Goal: Task Accomplishment & Management: Complete application form

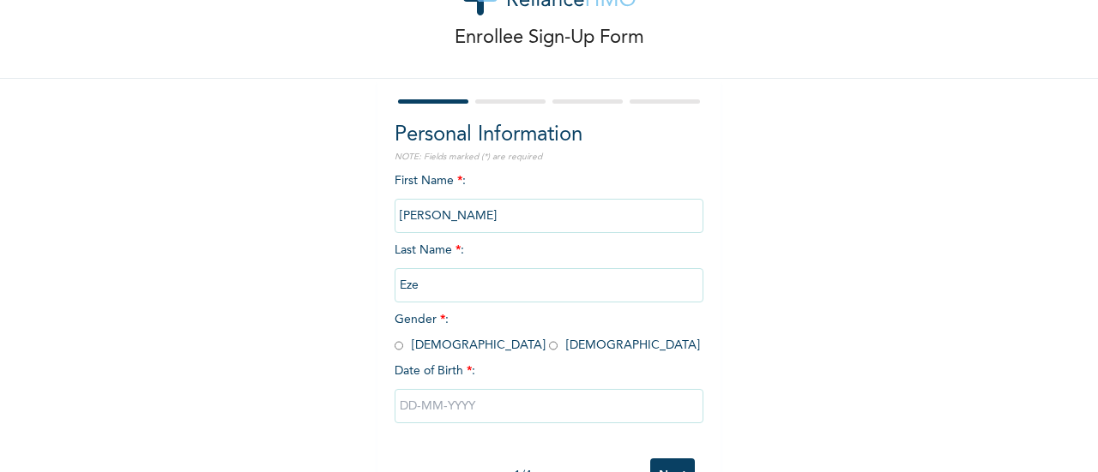
scroll to position [132, 0]
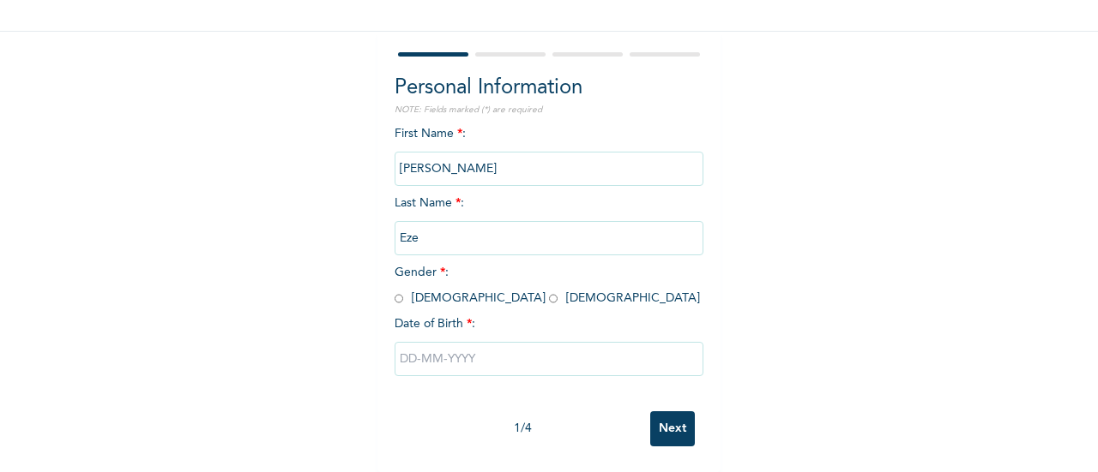
click at [401, 289] on span "Gender * : [DEMOGRAPHIC_DATA] [DEMOGRAPHIC_DATA]" at bounding box center [546, 286] width 305 height 38
click at [394, 293] on div "First Name * : [PERSON_NAME] Last Name * : [PERSON_NAME] Gender * : [DEMOGRAPHI…" at bounding box center [548, 264] width 309 height 278
click at [394, 291] on input "radio" at bounding box center [398, 299] width 9 height 16
radio input "true"
click at [407, 342] on input "text" at bounding box center [548, 359] width 309 height 34
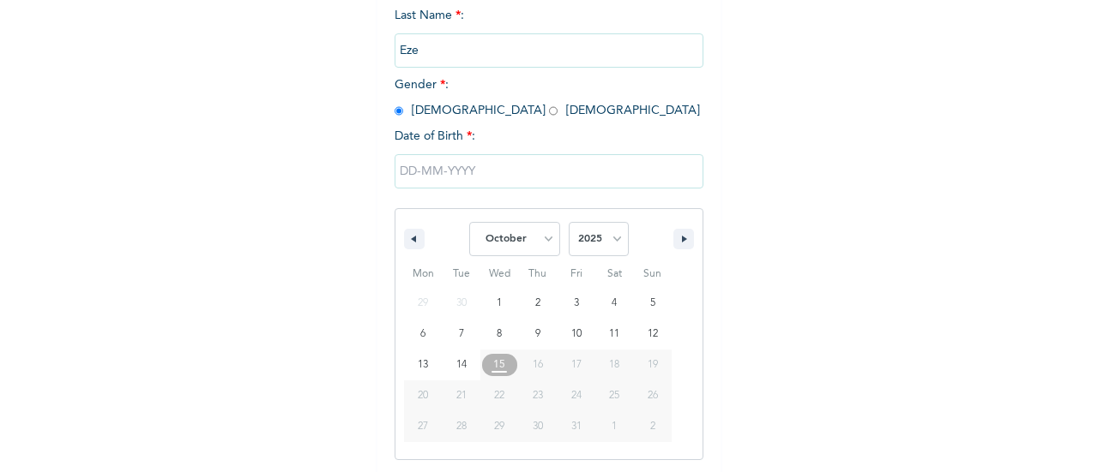
scroll to position [308, 0]
click at [518, 245] on select "January February March April May June July August September October November De…" at bounding box center [514, 237] width 91 height 34
select select "8"
click at [469, 221] on select "January February March April May June July August September October November De…" at bounding box center [514, 237] width 91 height 34
click at [583, 234] on select "2025 2024 2023 2022 2021 2020 2019 2018 2017 2016 2015 2014 2013 2012 2011 2010…" at bounding box center [599, 237] width 60 height 34
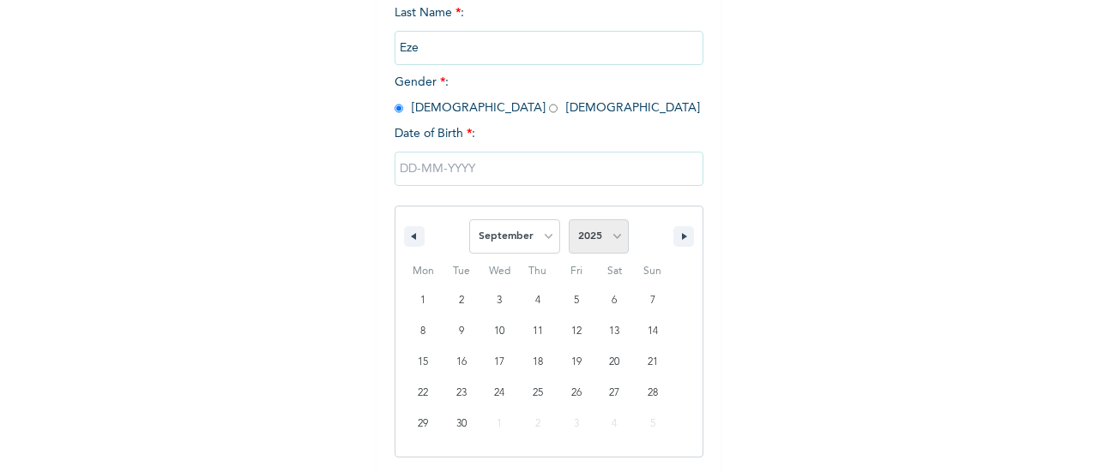
select select "1994"
click at [569, 221] on select "2025 2024 2023 2022 2021 2020 2019 2018 2017 2016 2015 2014 2013 2012 2011 2010…" at bounding box center [599, 237] width 60 height 34
type input "[DATE]"
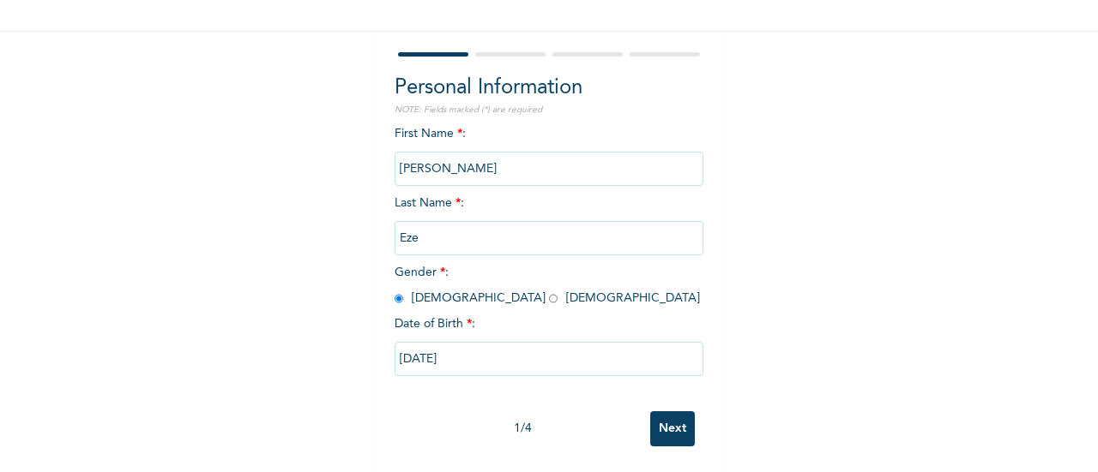
drag, startPoint x: 660, startPoint y: 414, endPoint x: 648, endPoint y: 399, distance: 19.6
click at [659, 414] on input "Next" at bounding box center [672, 429] width 45 height 35
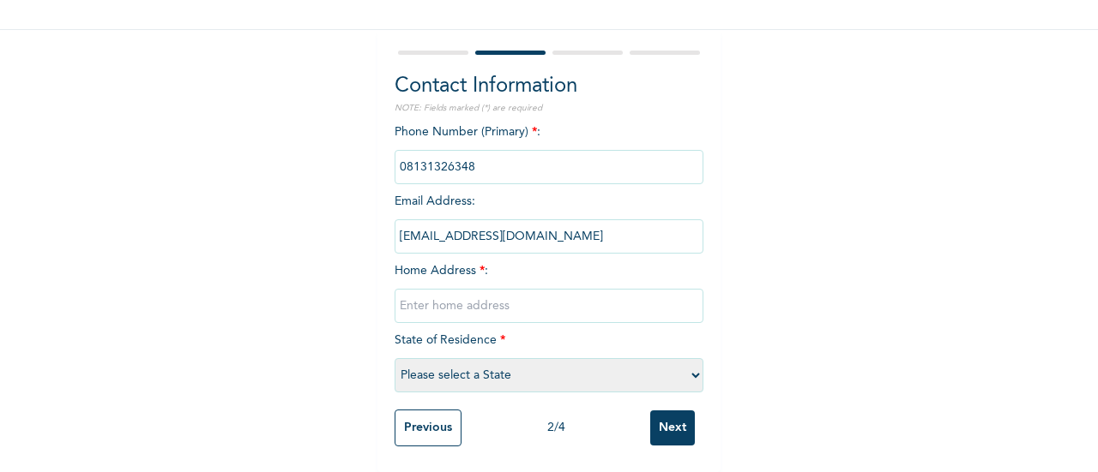
click at [528, 289] on input "text" at bounding box center [548, 306] width 309 height 34
paste input "Address - [STREET_ADDRESS]"
type input "Address - [STREET_ADDRESS]"
click at [543, 358] on select "Please select a State [PERSON_NAME] (FCT) [PERSON_NAME] Ibom [GEOGRAPHIC_DATA] …" at bounding box center [548, 375] width 309 height 34
select select "25"
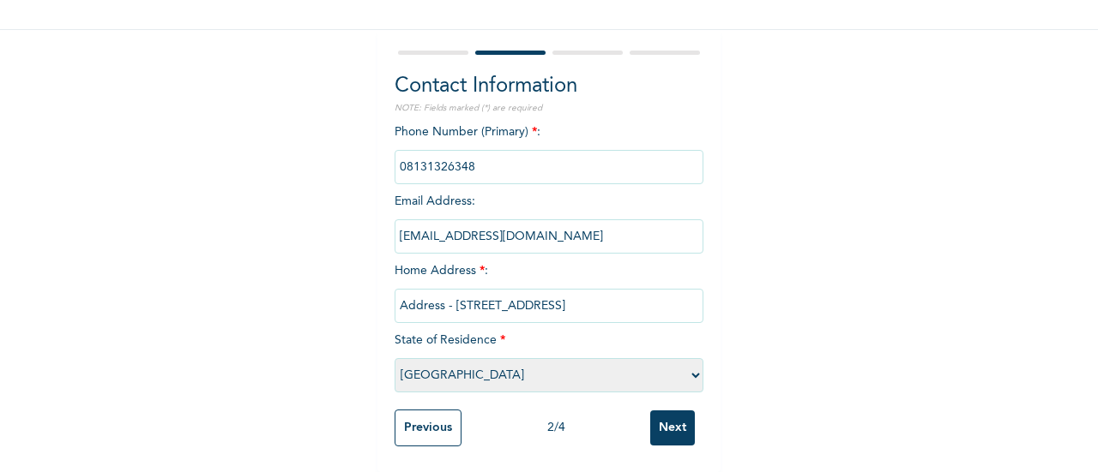
click at [394, 358] on select "Please select a State [PERSON_NAME] (FCT) [PERSON_NAME] Ibom [GEOGRAPHIC_DATA] …" at bounding box center [548, 375] width 309 height 34
click at [650, 416] on input "Next" at bounding box center [672, 428] width 45 height 35
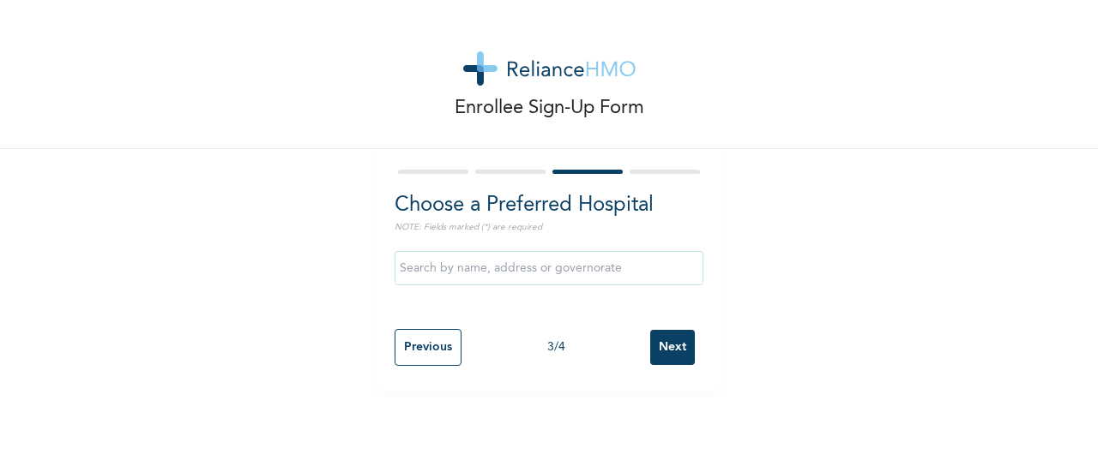
click at [672, 339] on input "Next" at bounding box center [672, 347] width 45 height 35
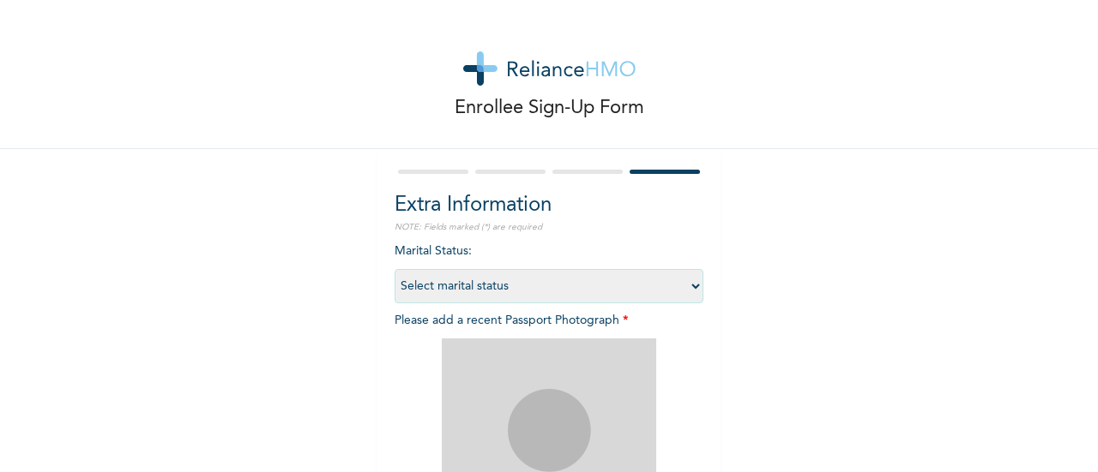
click at [533, 290] on select "Select marital status [DEMOGRAPHIC_DATA] Married [DEMOGRAPHIC_DATA] Widow/[DEMO…" at bounding box center [548, 286] width 309 height 34
select select "1"
click at [394, 269] on select "Select marital status [DEMOGRAPHIC_DATA] Married [DEMOGRAPHIC_DATA] Widow/[DEMO…" at bounding box center [548, 286] width 309 height 34
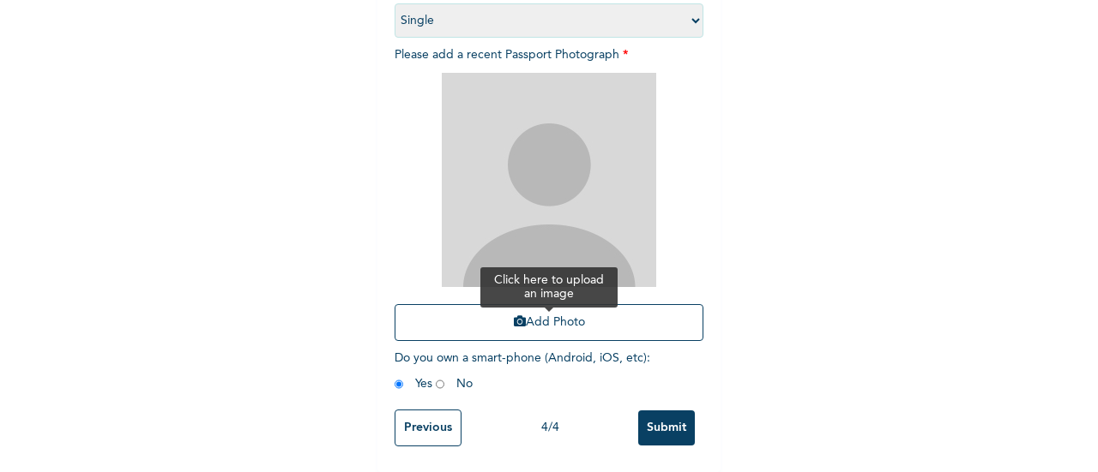
click at [578, 320] on button "Add Photo" at bounding box center [548, 322] width 309 height 37
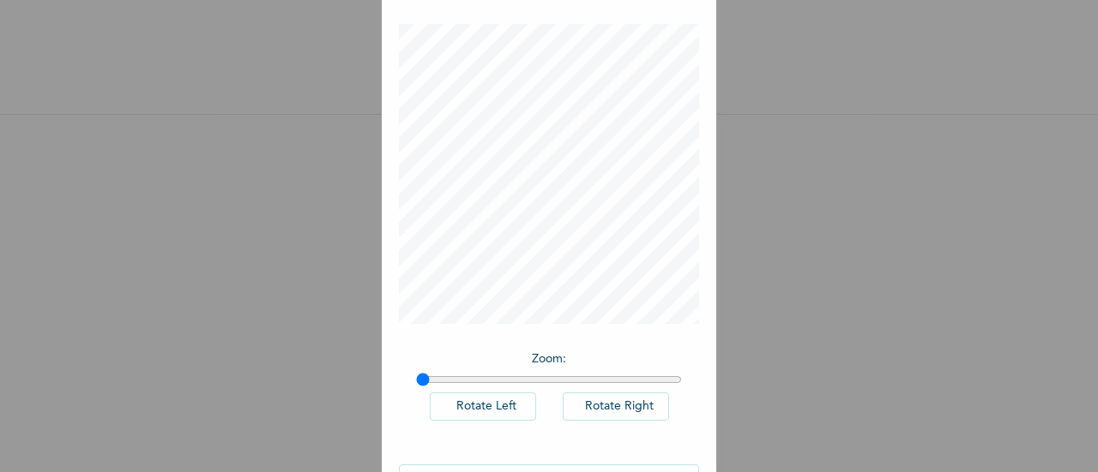
scroll to position [125, 0]
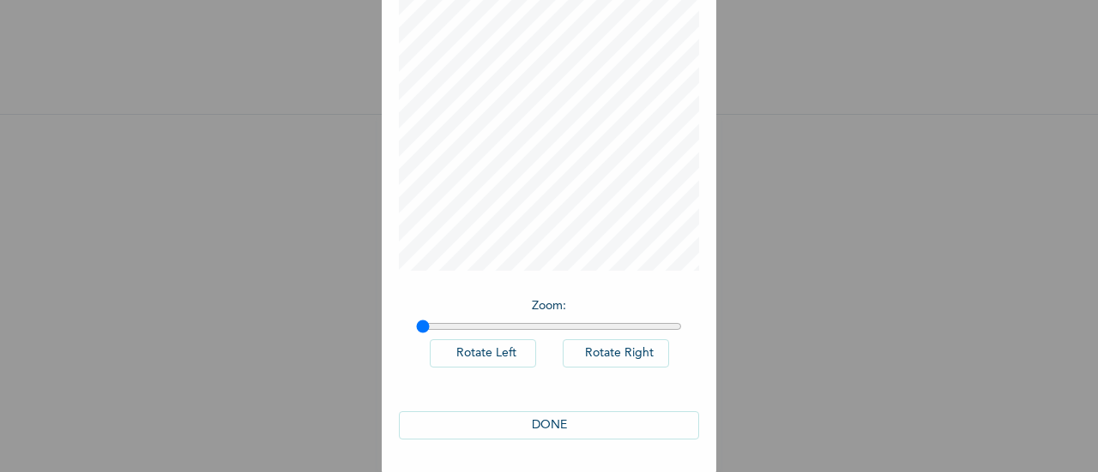
click at [581, 420] on button "DONE" at bounding box center [549, 426] width 300 height 28
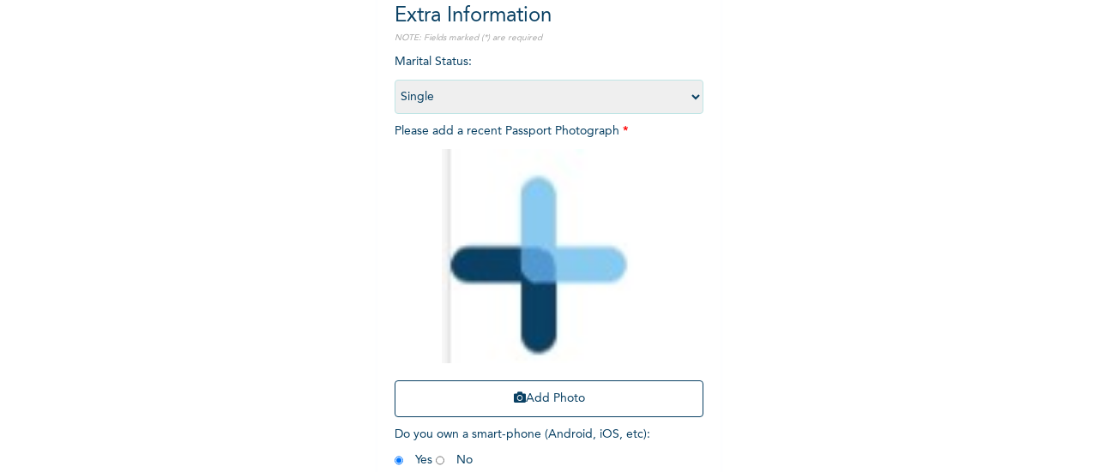
scroll to position [280, 0]
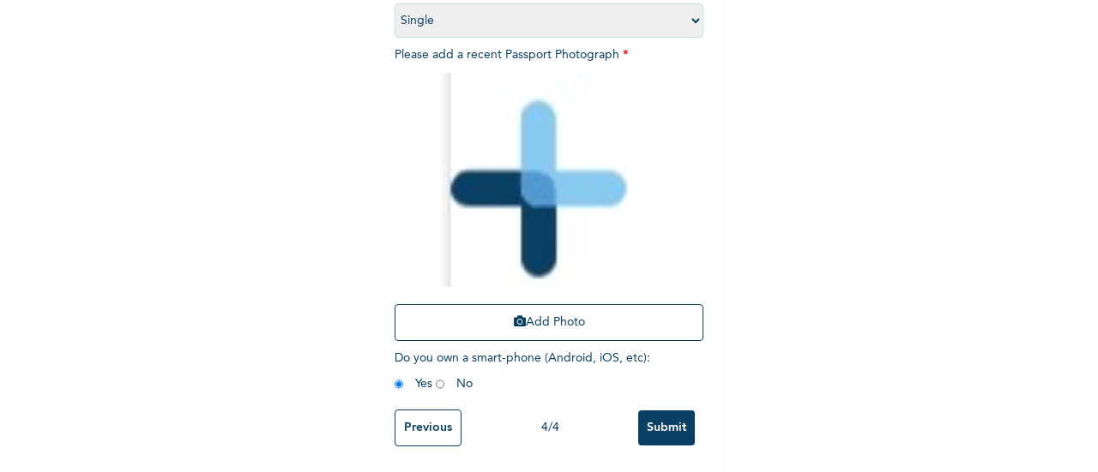
click at [648, 411] on input "Submit" at bounding box center [666, 428] width 57 height 35
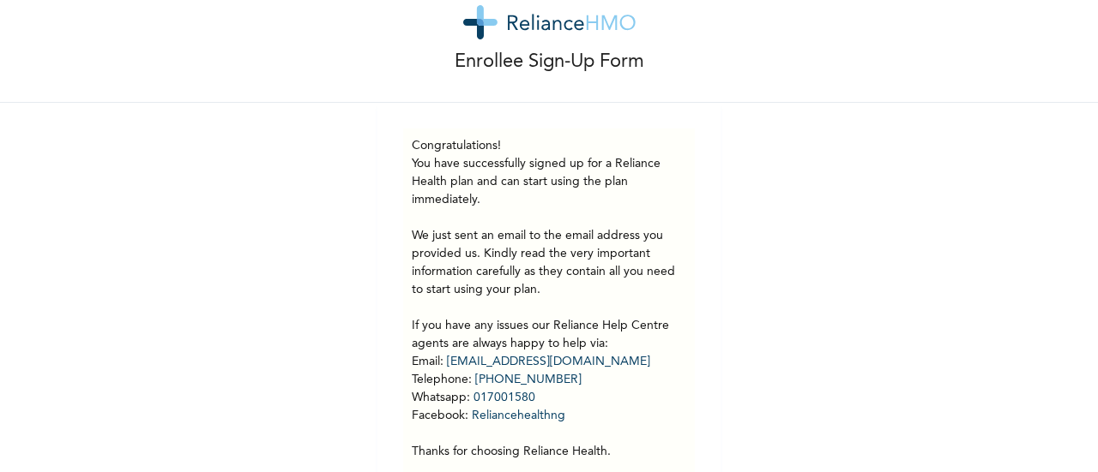
scroll to position [0, 0]
